Goal: Task Accomplishment & Management: Complete application form

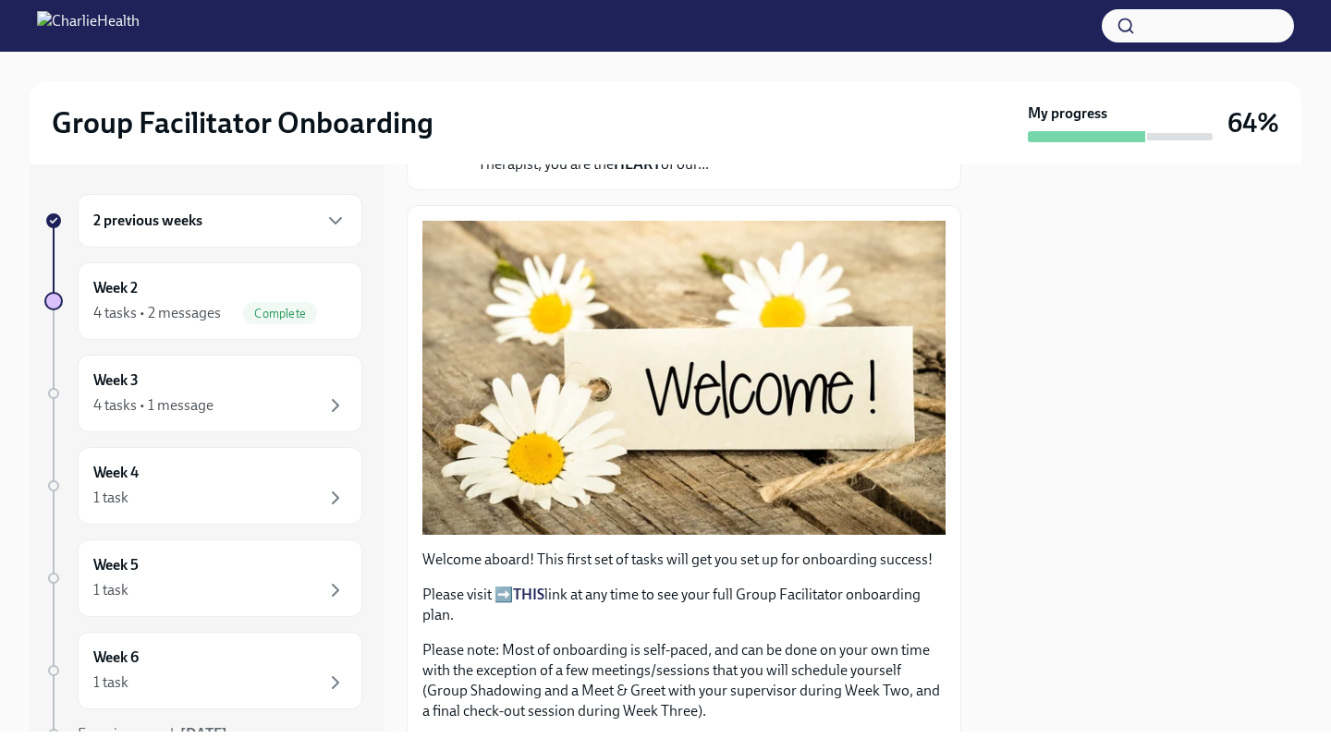
scroll to position [209, 0]
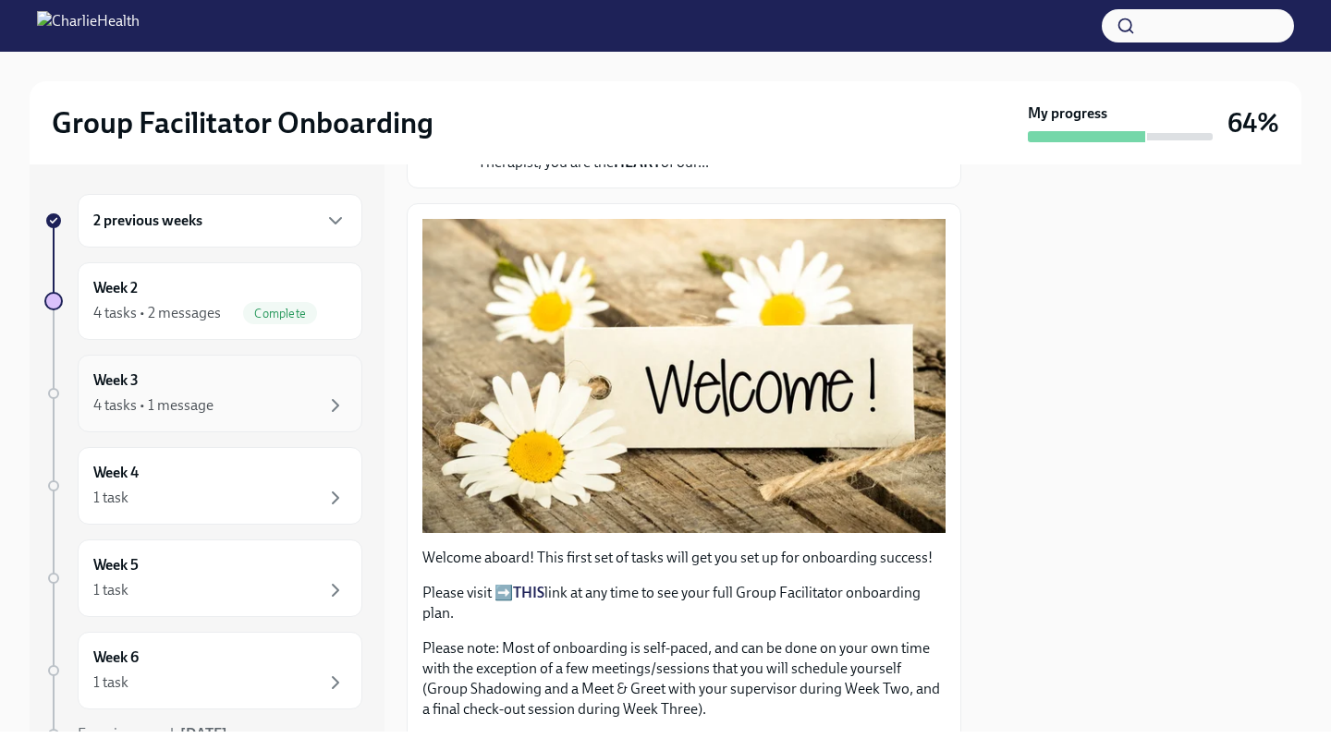
click at [232, 405] on div "4 tasks • 1 message" at bounding box center [219, 406] width 253 height 22
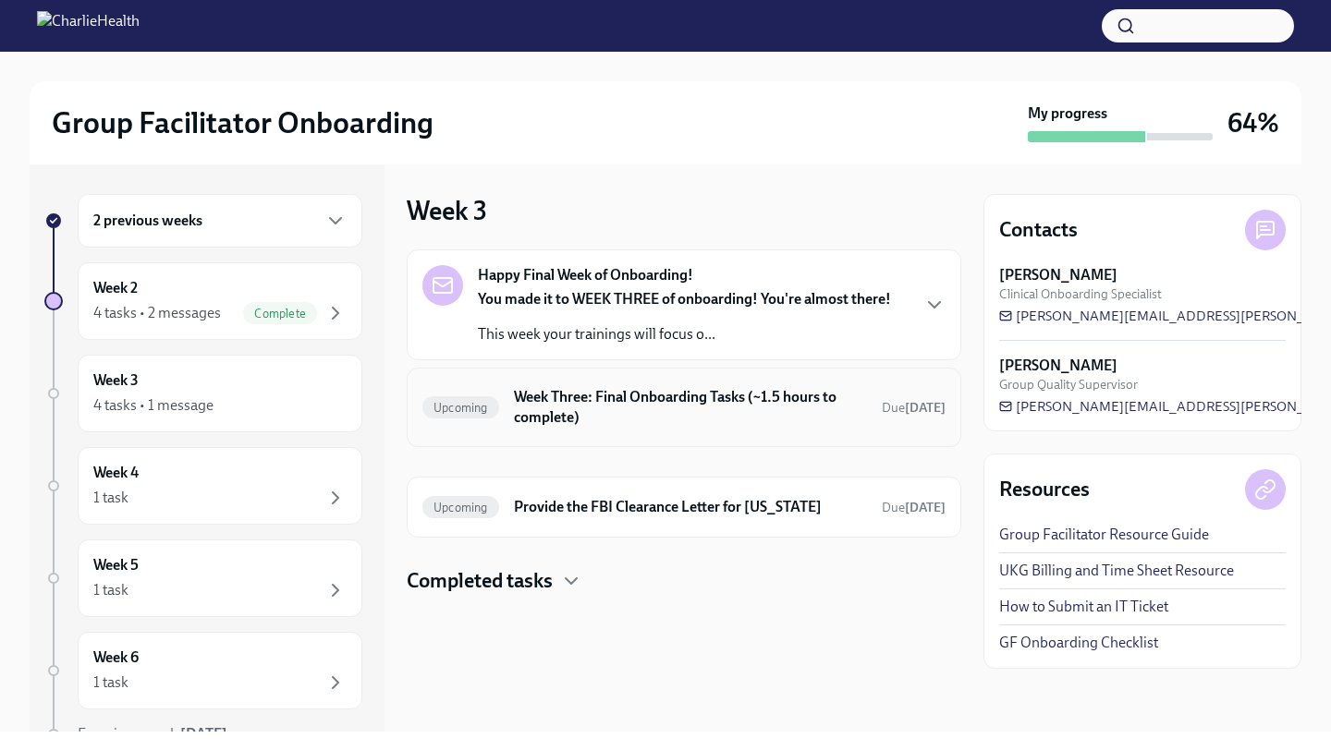
click at [718, 407] on h6 "Week Three: Final Onboarding Tasks (~1.5 hours to complete)" at bounding box center [690, 407] width 353 height 41
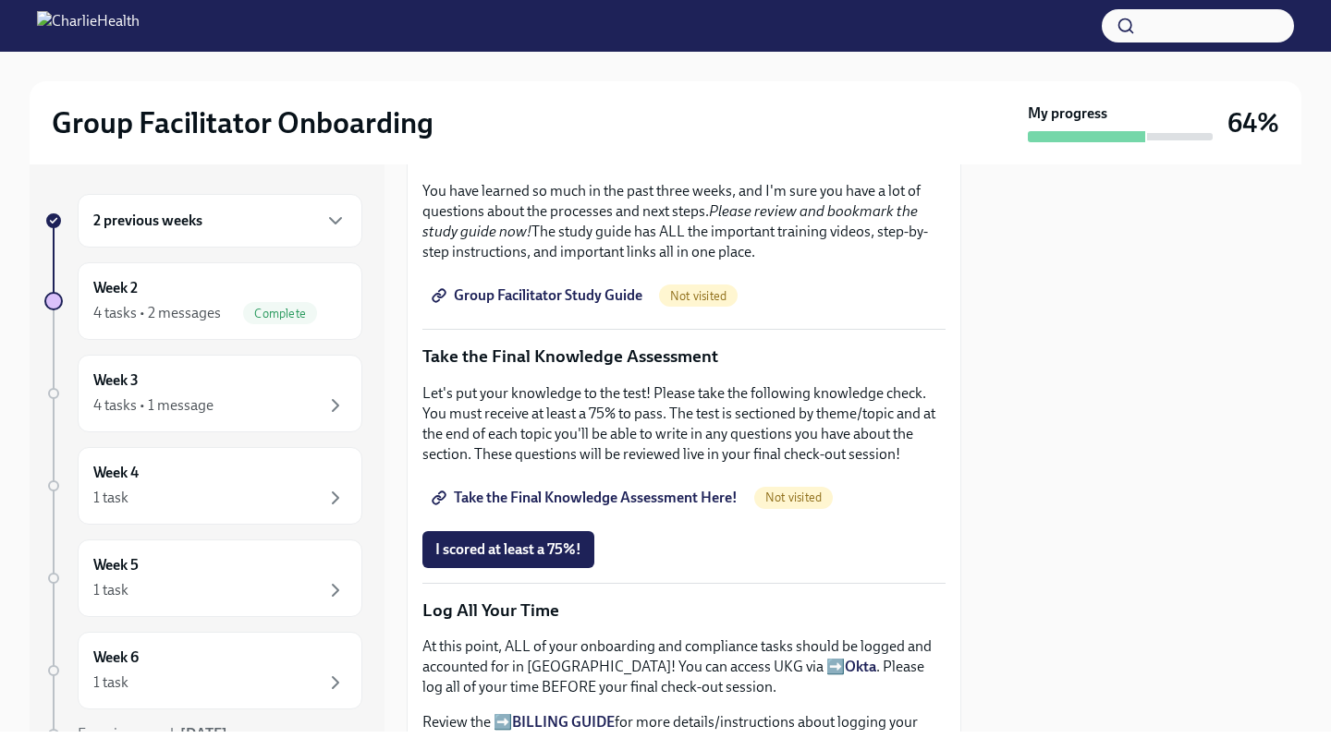
scroll to position [751, 0]
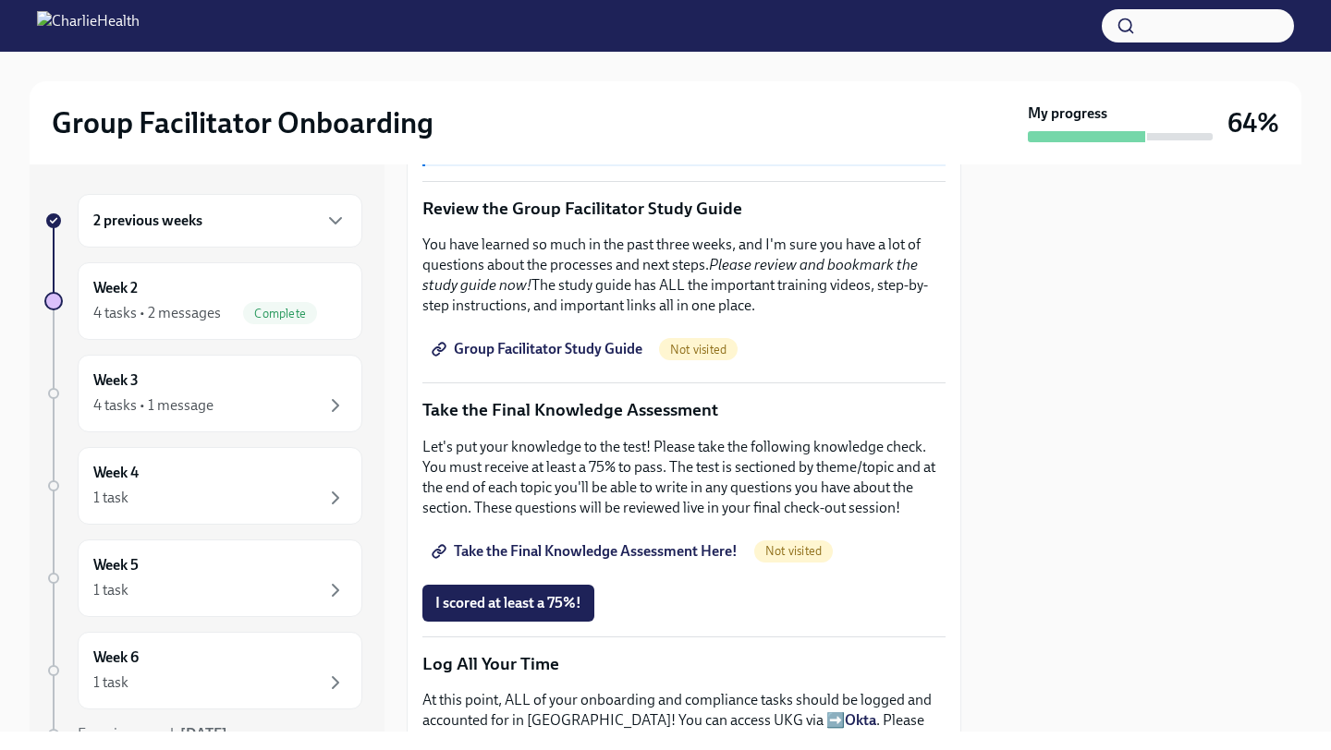
click at [613, 355] on span "Group Facilitator Study Guide" at bounding box center [538, 349] width 207 height 18
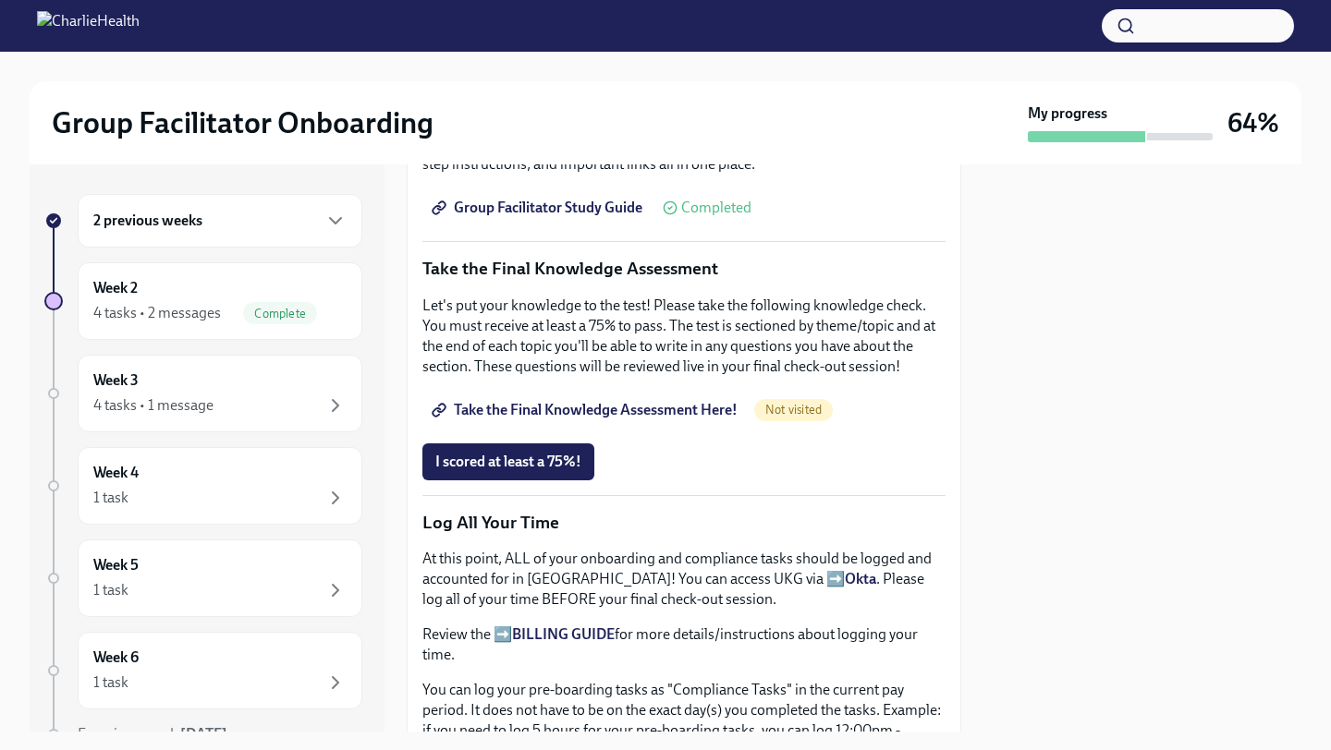
scroll to position [900, 0]
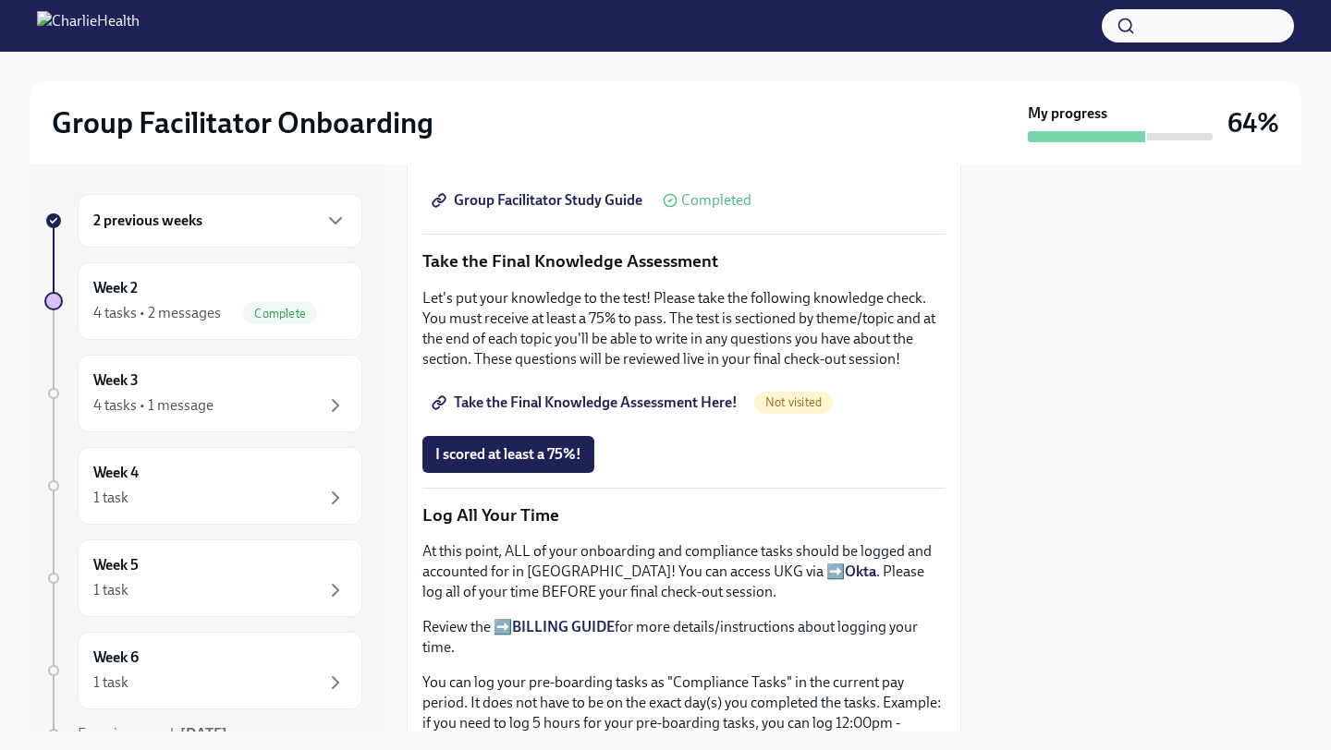
click at [681, 398] on span "Take the Final Knowledge Assessment Here!" at bounding box center [586, 403] width 302 height 18
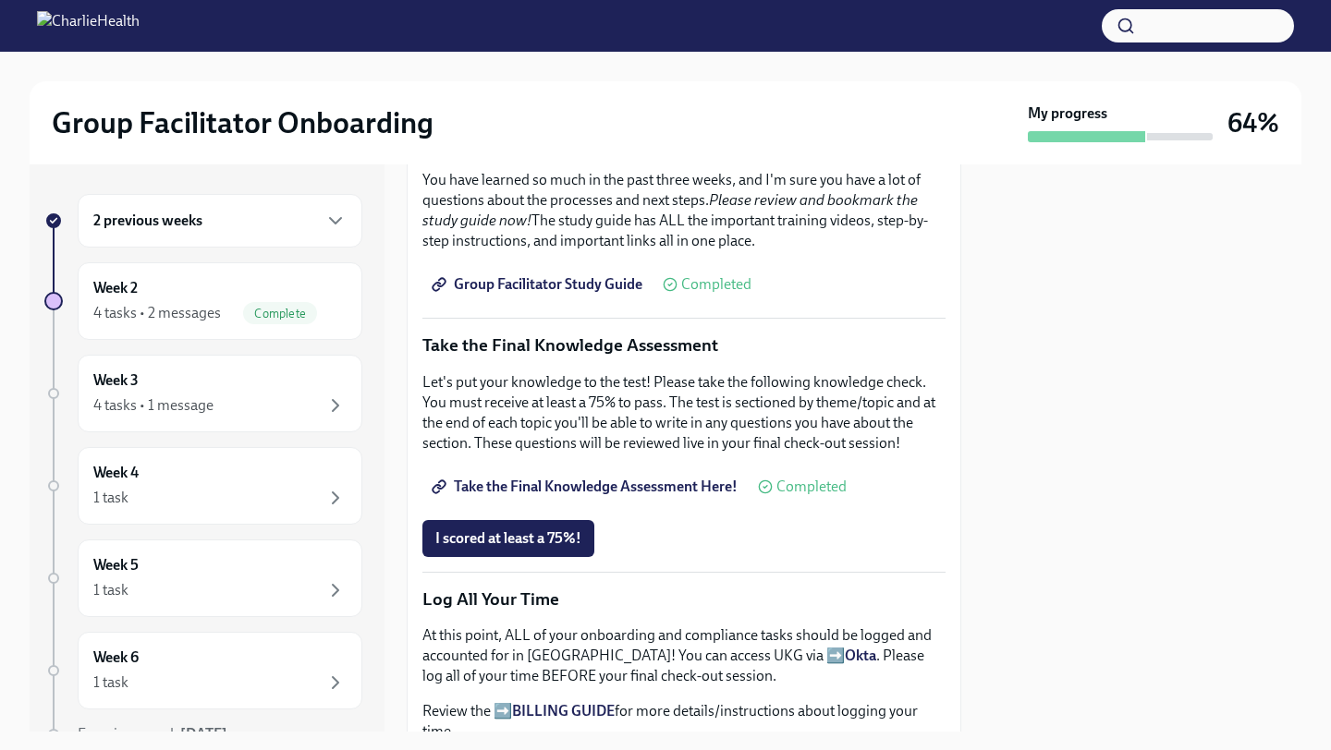
scroll to position [818, 0]
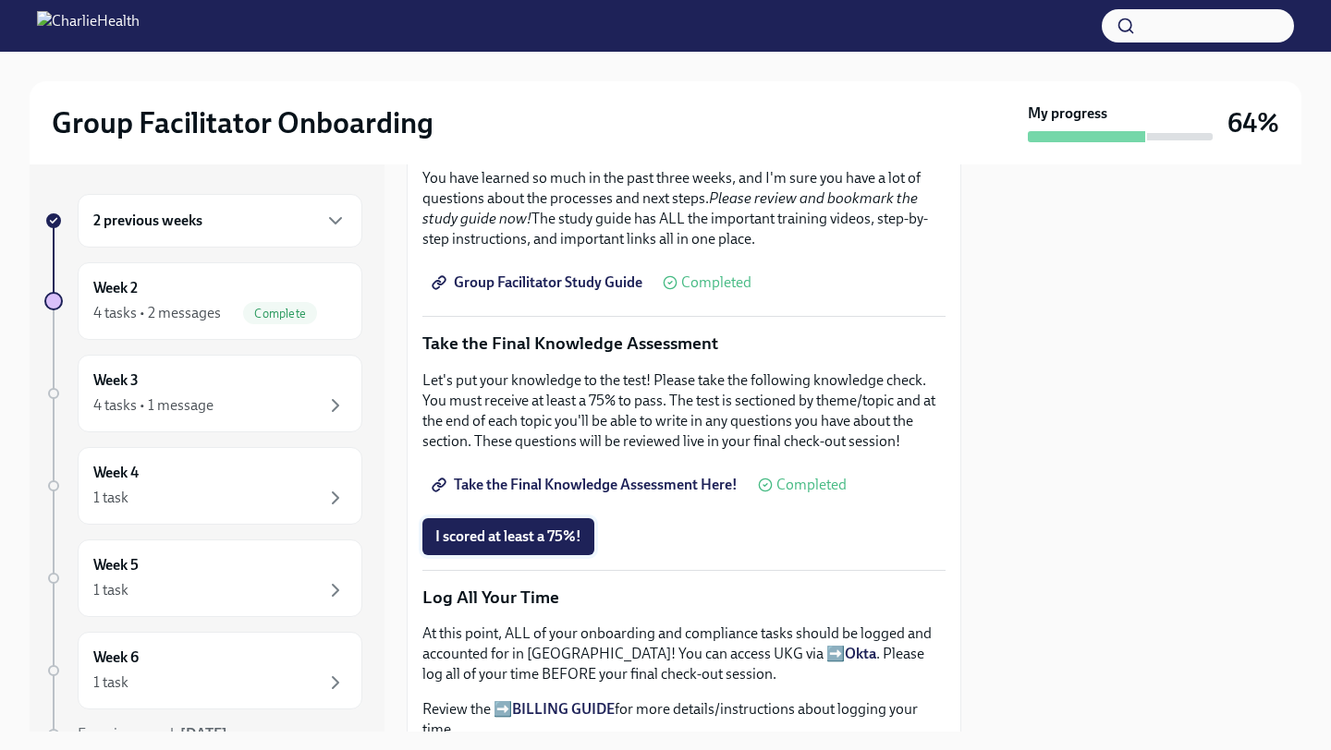
click at [549, 537] on span "I scored at least a 75%!" at bounding box center [508, 537] width 146 height 18
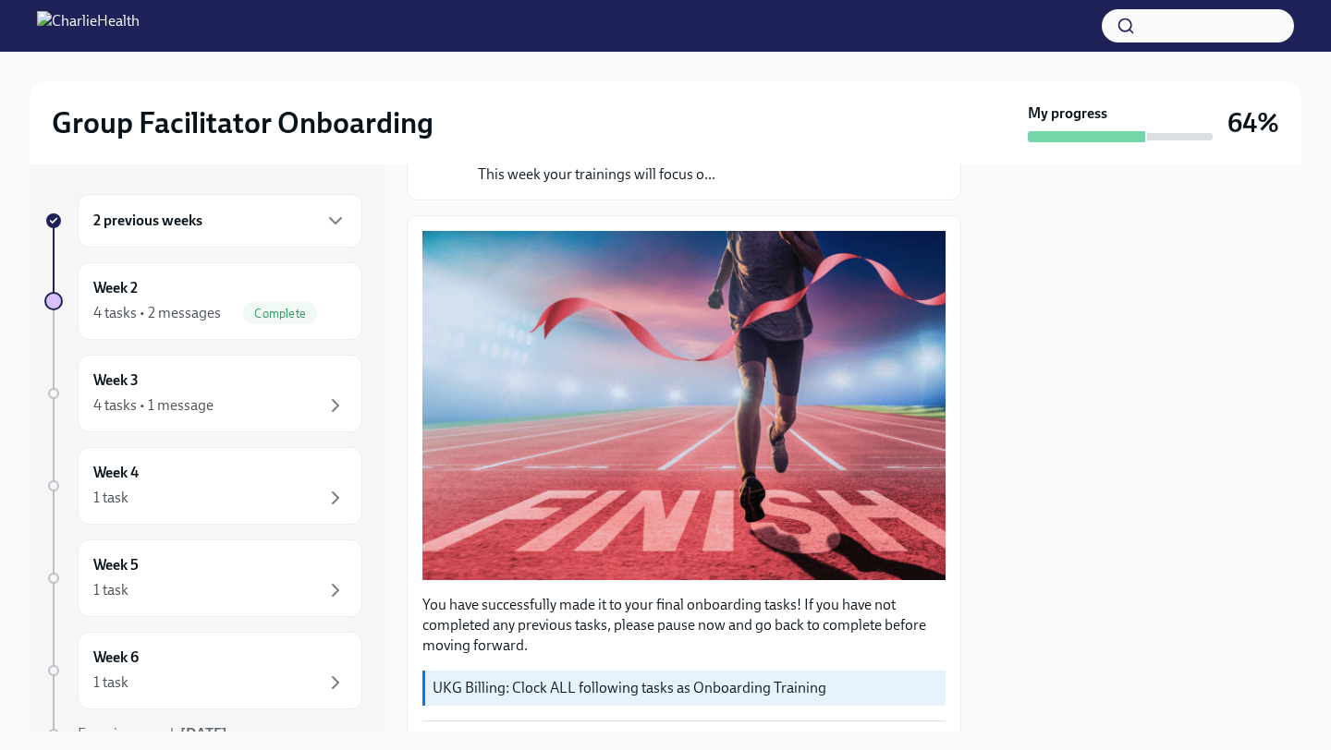
scroll to position [0, 0]
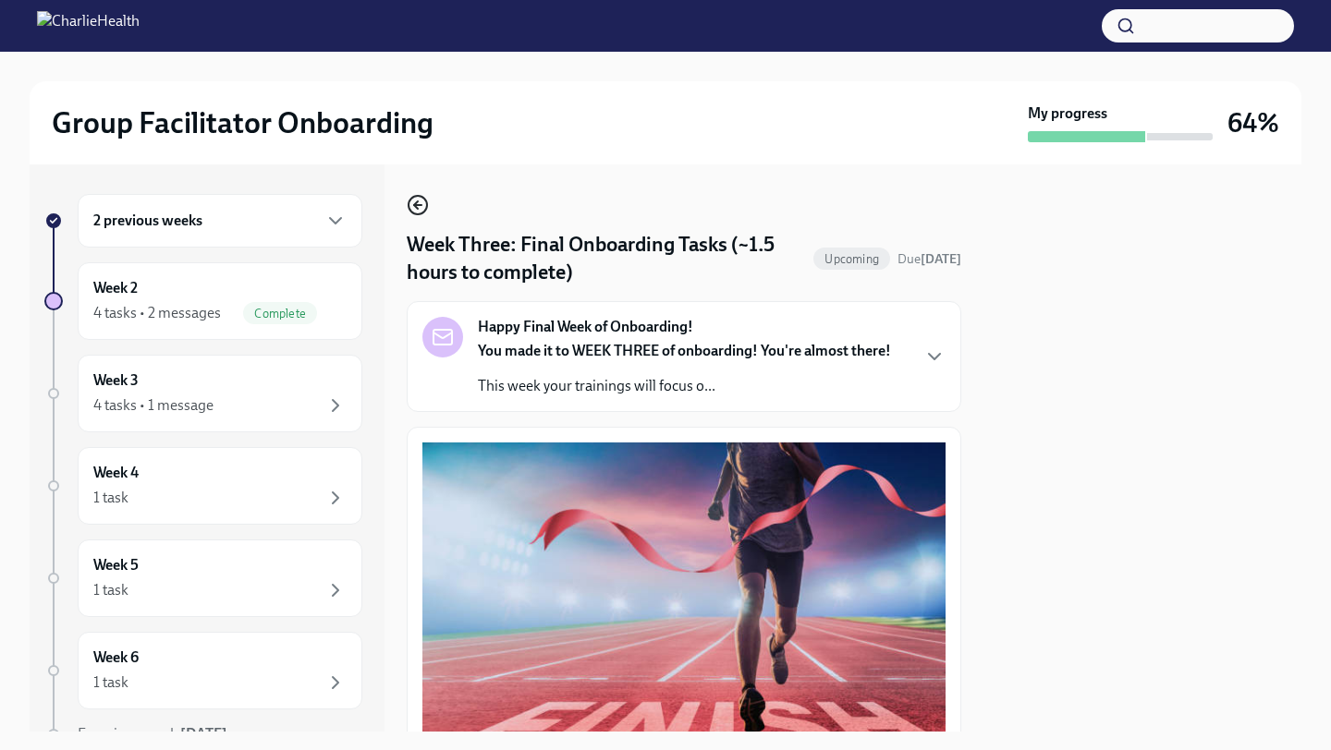
click at [415, 203] on icon "button" at bounding box center [416, 204] width 4 height 7
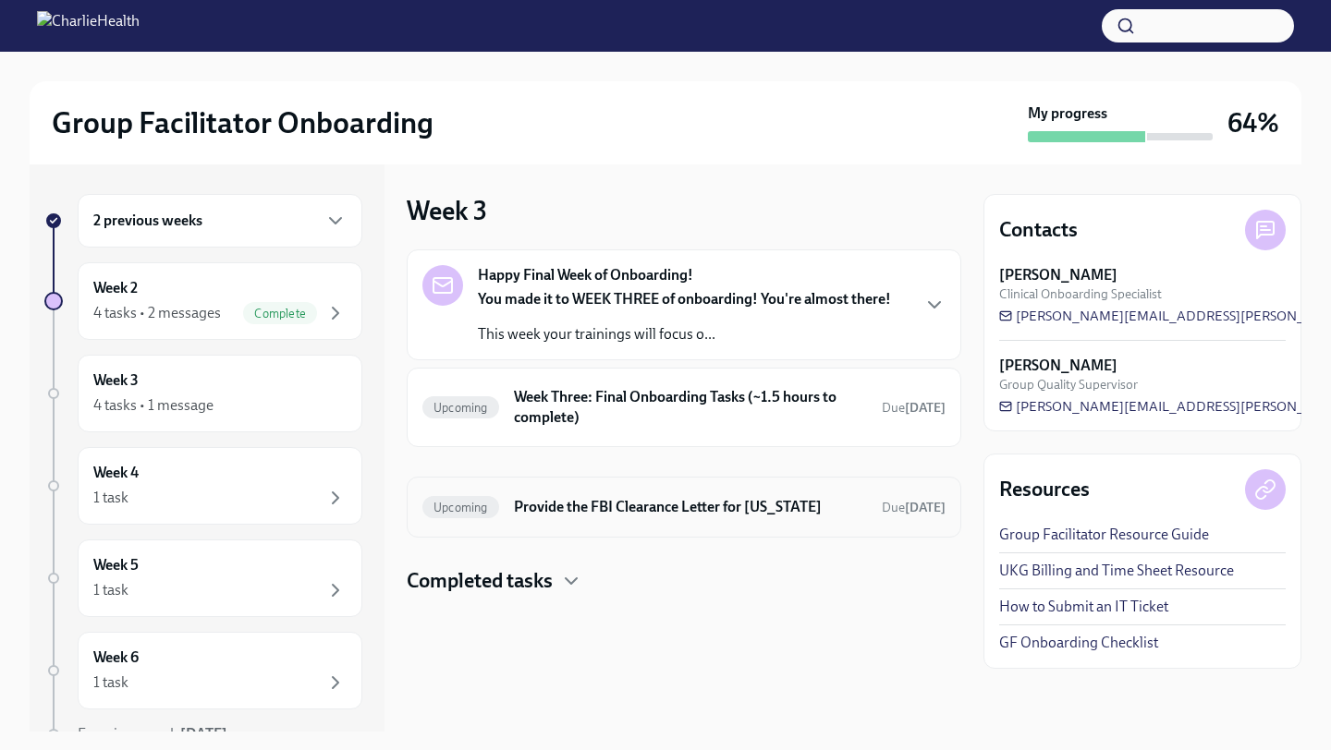
click at [579, 519] on div "Upcoming Provide the FBI Clearance Letter for Pennsylvania Due Nov 4th" at bounding box center [683, 508] width 523 height 30
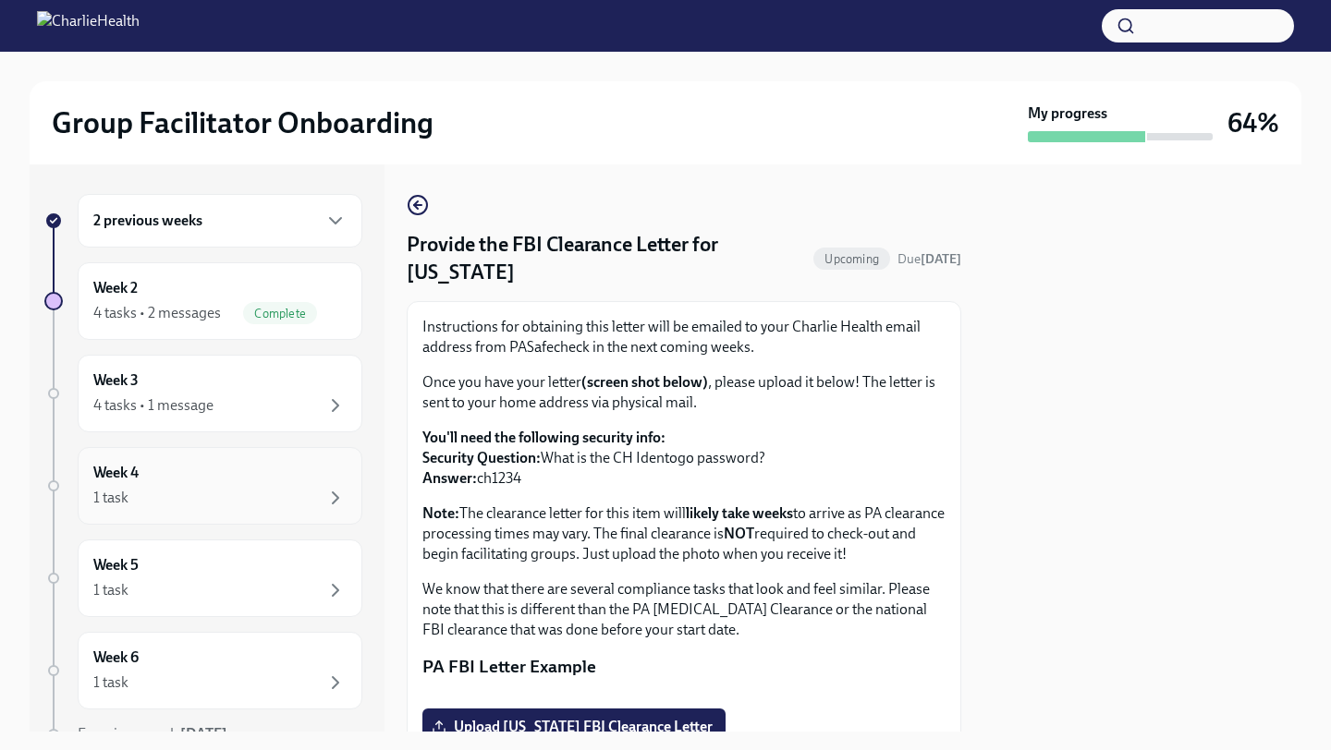
click at [250, 488] on div "1 task" at bounding box center [219, 498] width 253 height 22
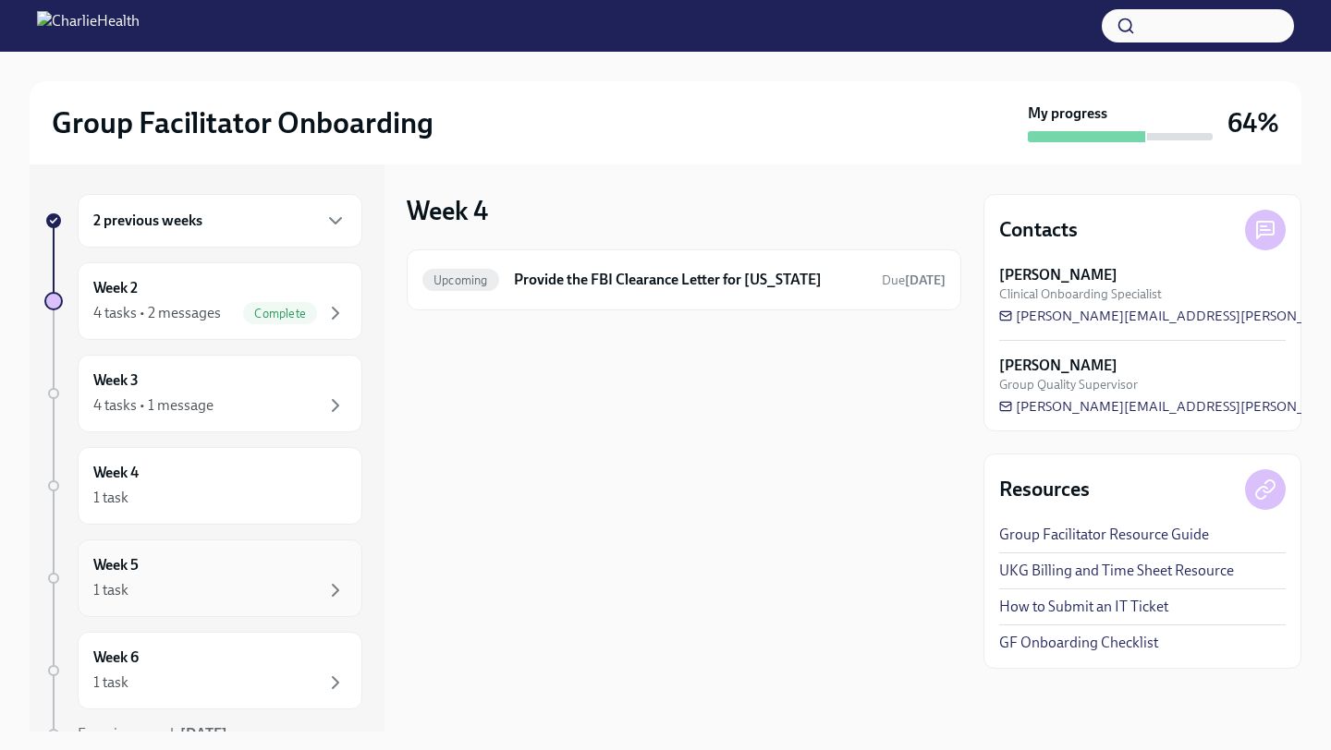
click at [255, 560] on div "Week 5 1 task" at bounding box center [219, 578] width 253 height 46
click at [252, 382] on div "Week 3 4 tasks • 1 message" at bounding box center [219, 394] width 253 height 46
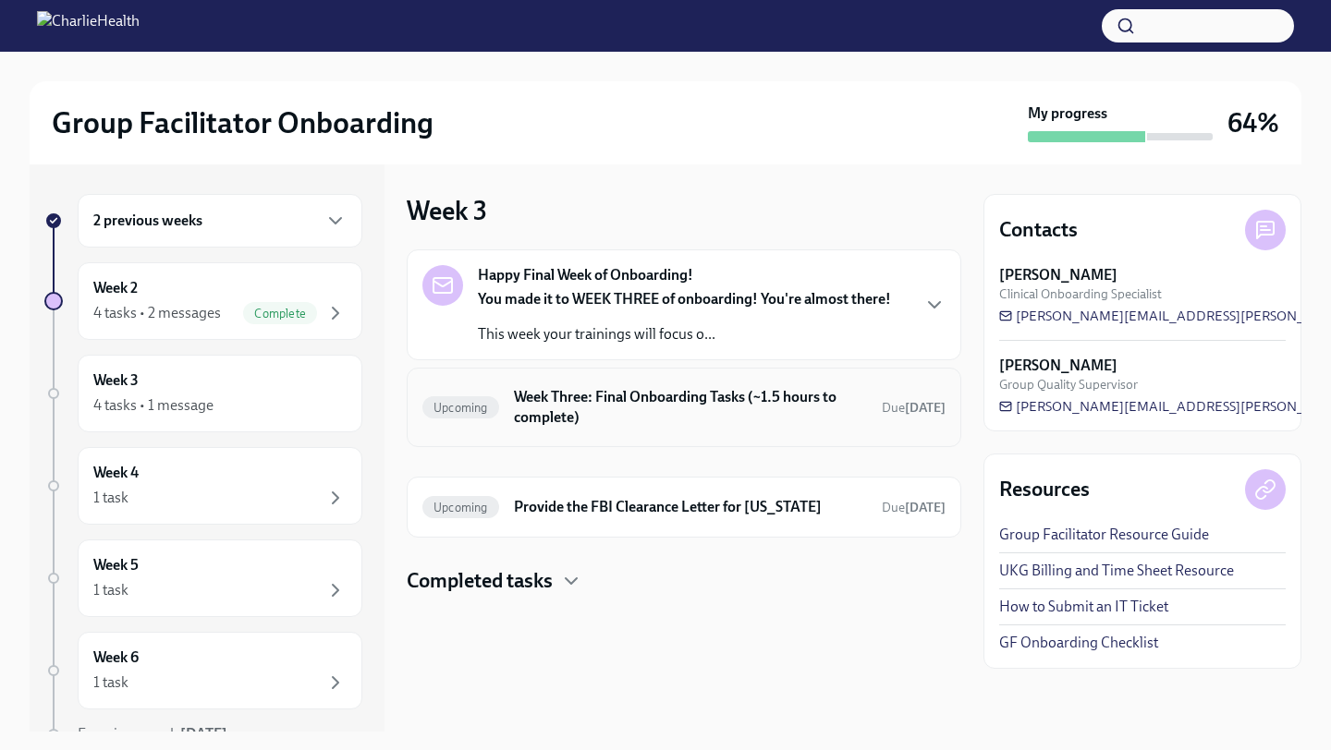
click at [710, 420] on h6 "Week Three: Final Onboarding Tasks (~1.5 hours to complete)" at bounding box center [690, 407] width 353 height 41
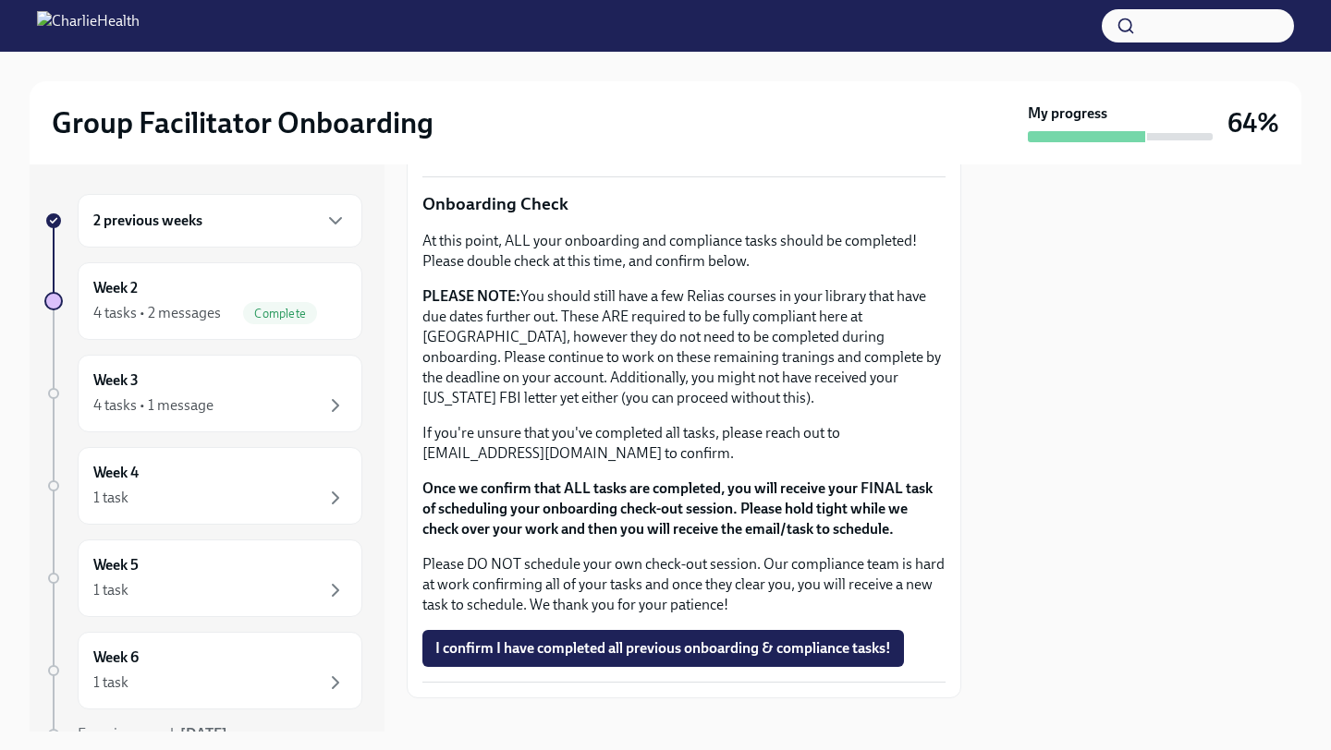
scroll to position [1518, 0]
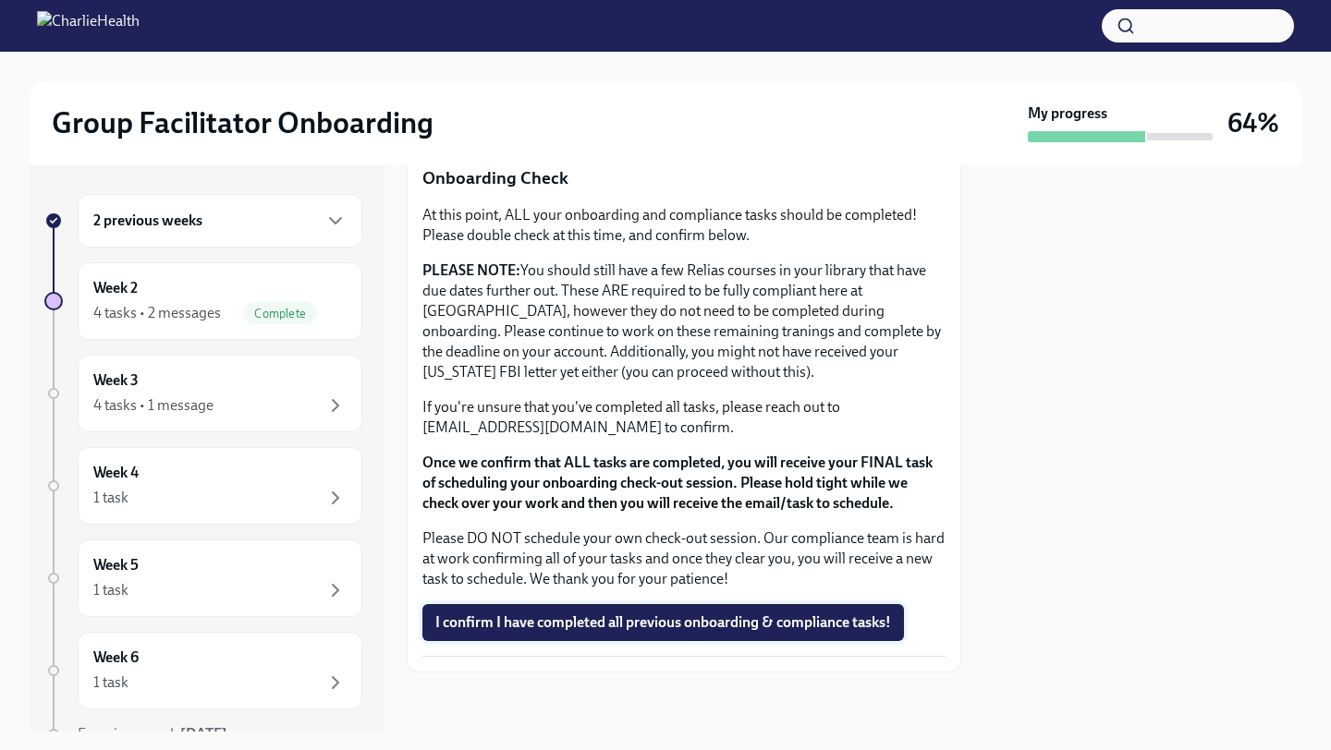
click at [634, 631] on span "I confirm I have completed all previous onboarding & compliance tasks!" at bounding box center [663, 623] width 456 height 18
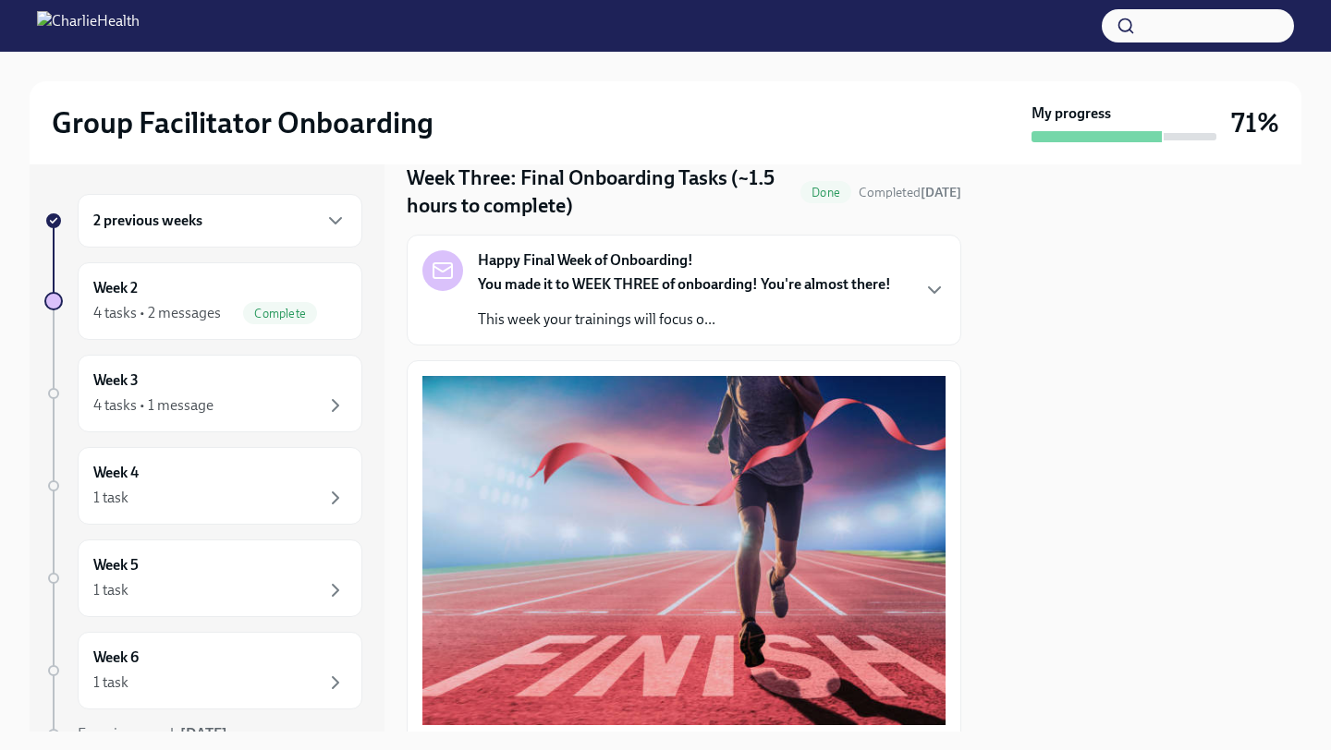
scroll to position [0, 0]
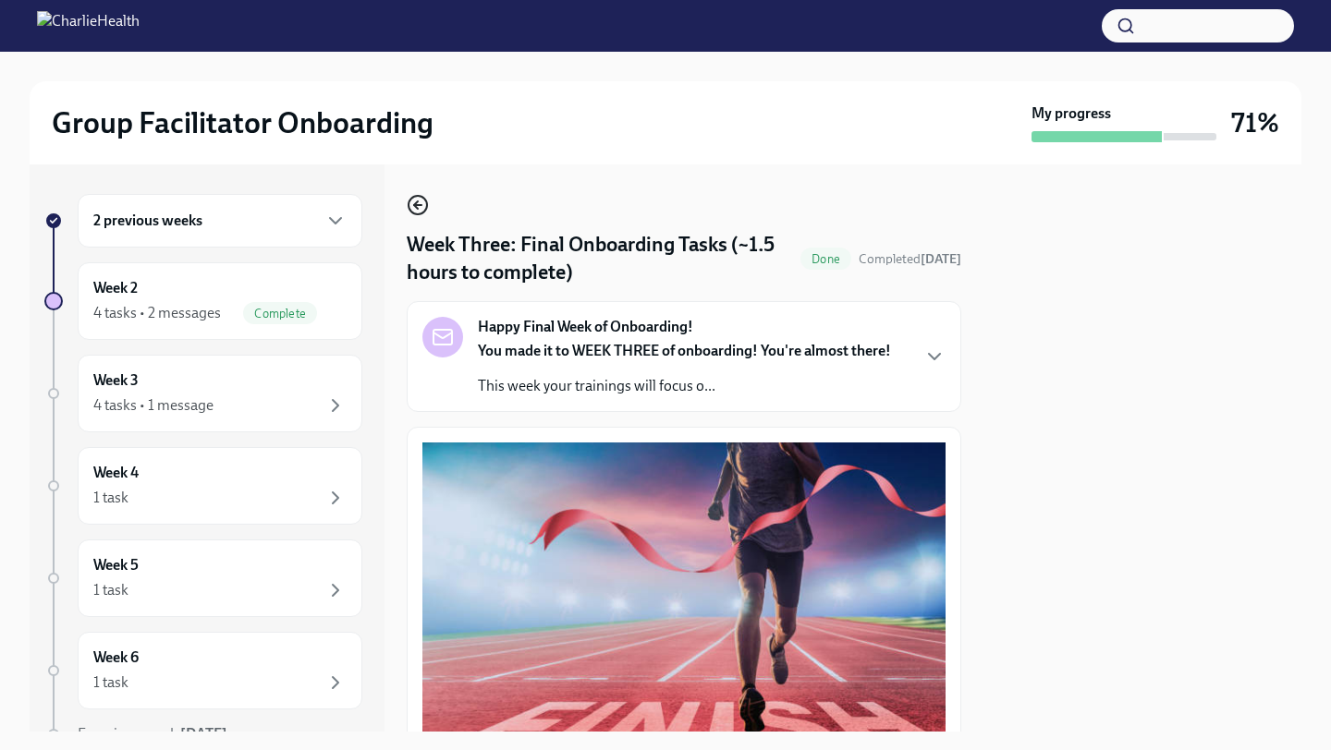
click at [415, 207] on icon "button" at bounding box center [416, 204] width 4 height 7
